Goal: Task Accomplishment & Management: Manage account settings

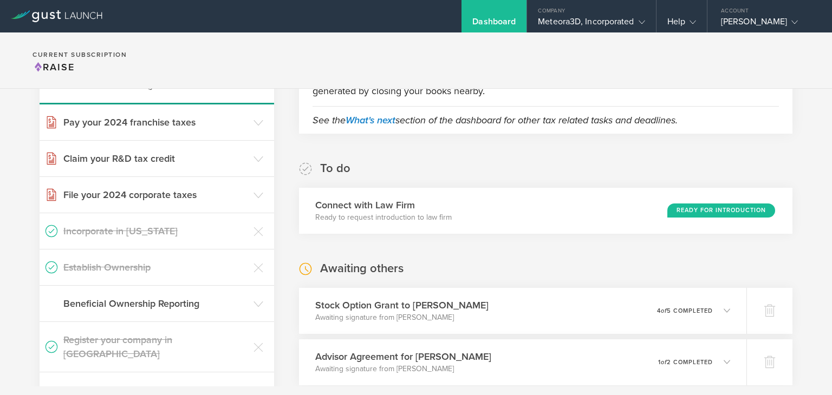
scroll to position [162, 0]
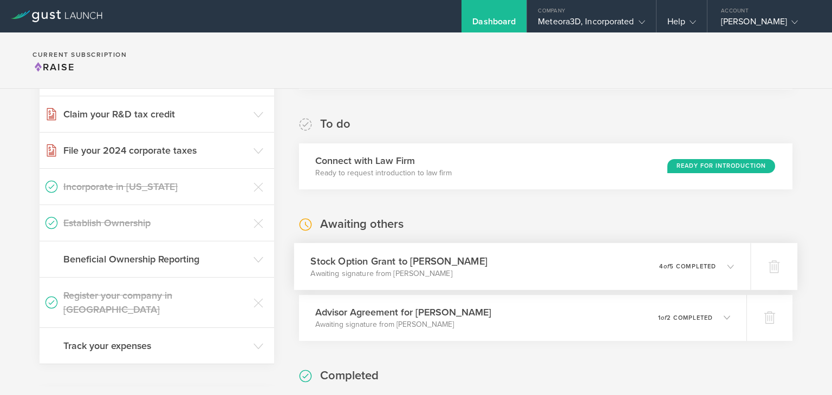
click at [727, 265] on icon at bounding box center [730, 266] width 6 height 6
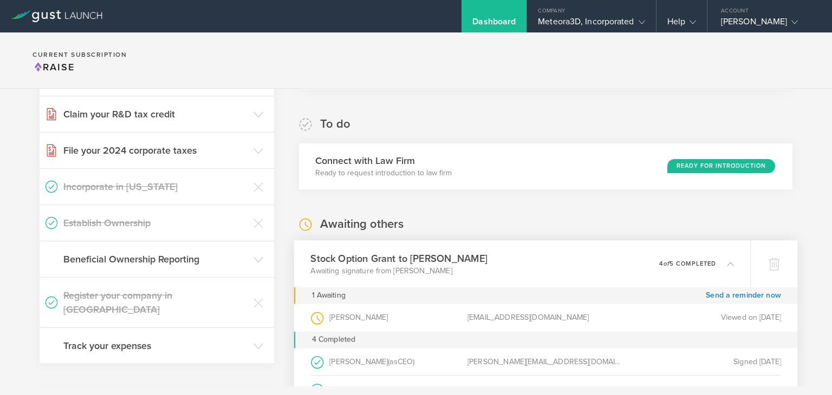
click at [727, 265] on icon at bounding box center [730, 263] width 6 height 6
